Goal: Information Seeking & Learning: Check status

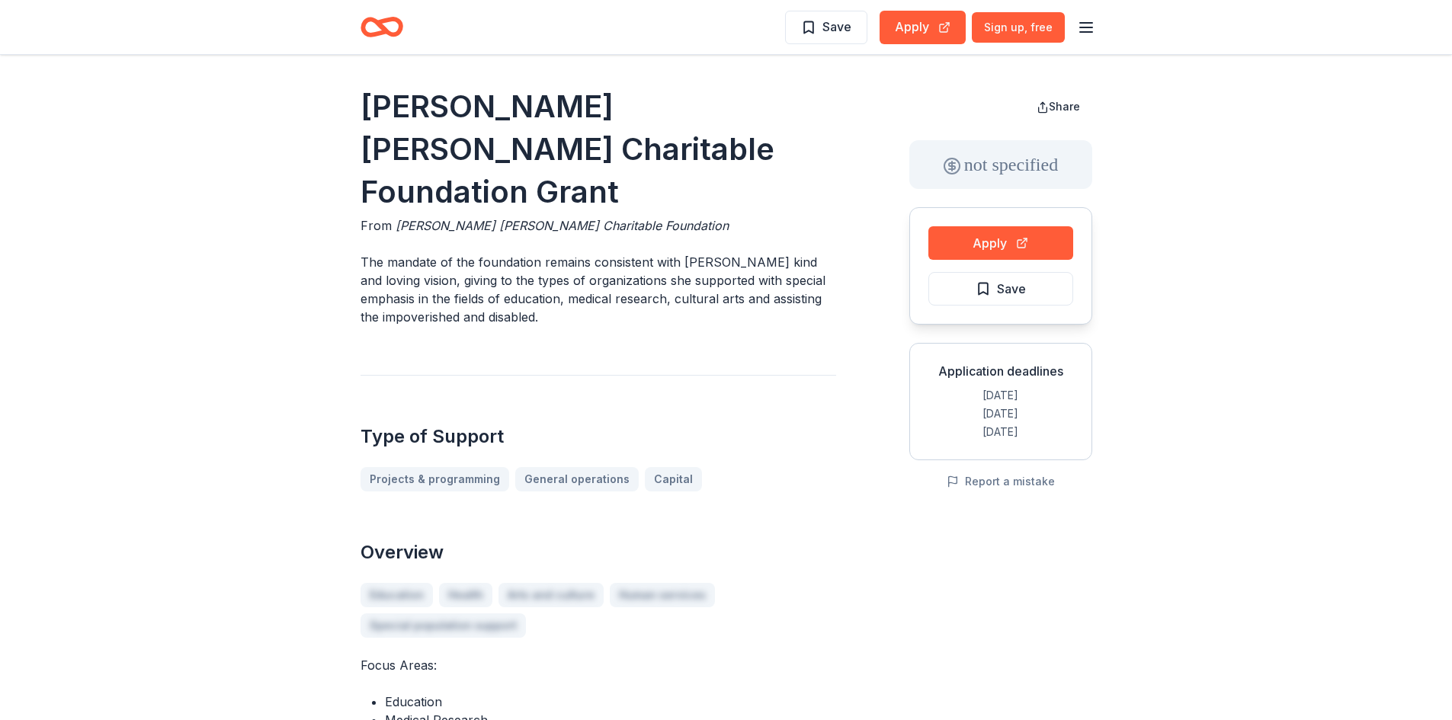
scroll to position [904, 0]
